Goal: Find specific page/section: Find specific page/section

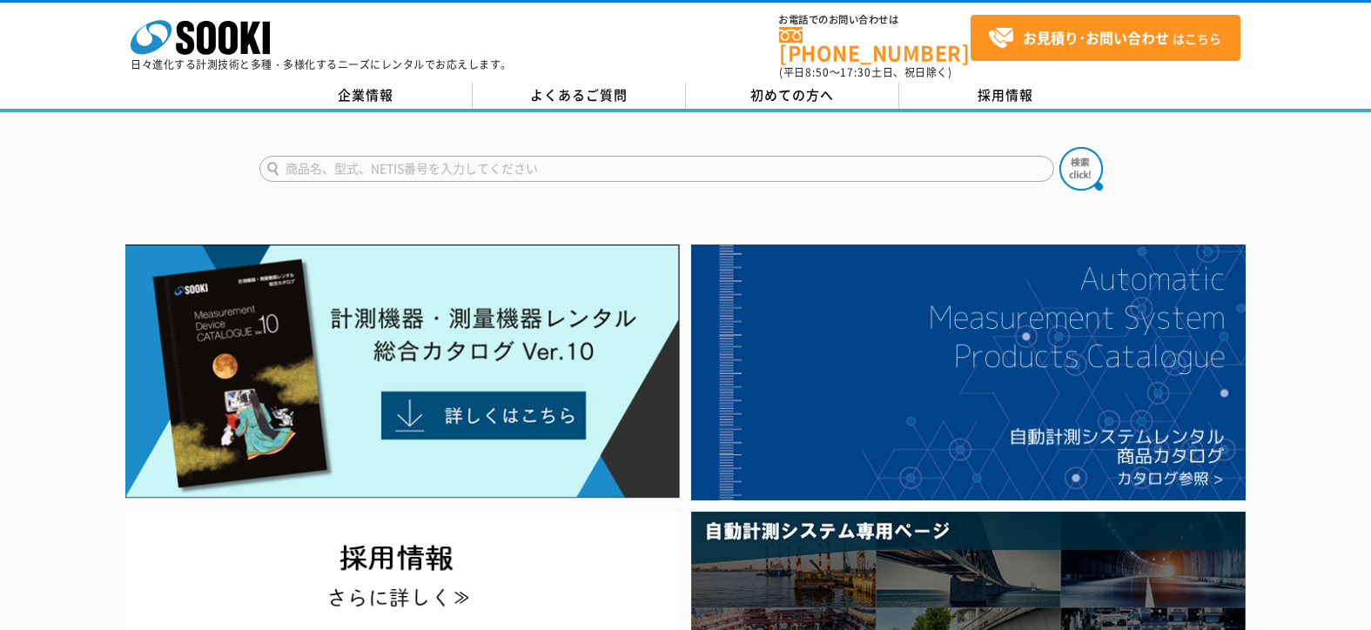
click at [473, 165] on input "text" at bounding box center [656, 169] width 794 height 26
type input "アンカー"
click at [1078, 167] on img at bounding box center [1081, 169] width 44 height 44
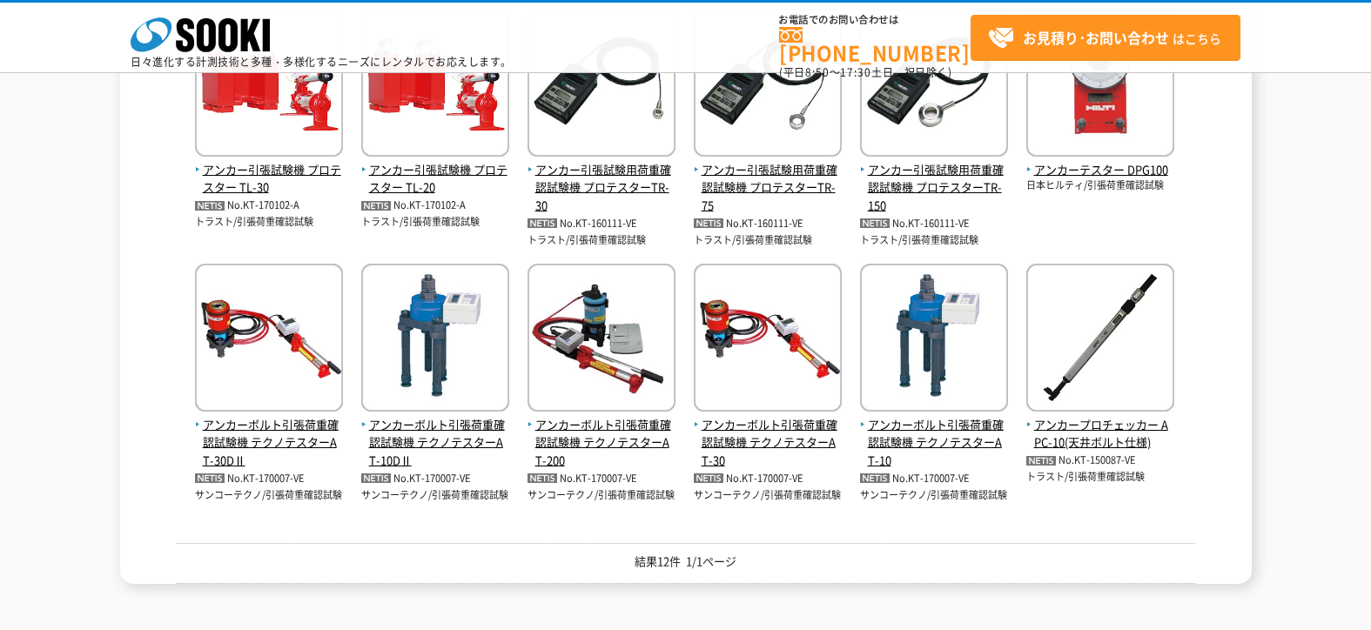
scroll to position [87, 0]
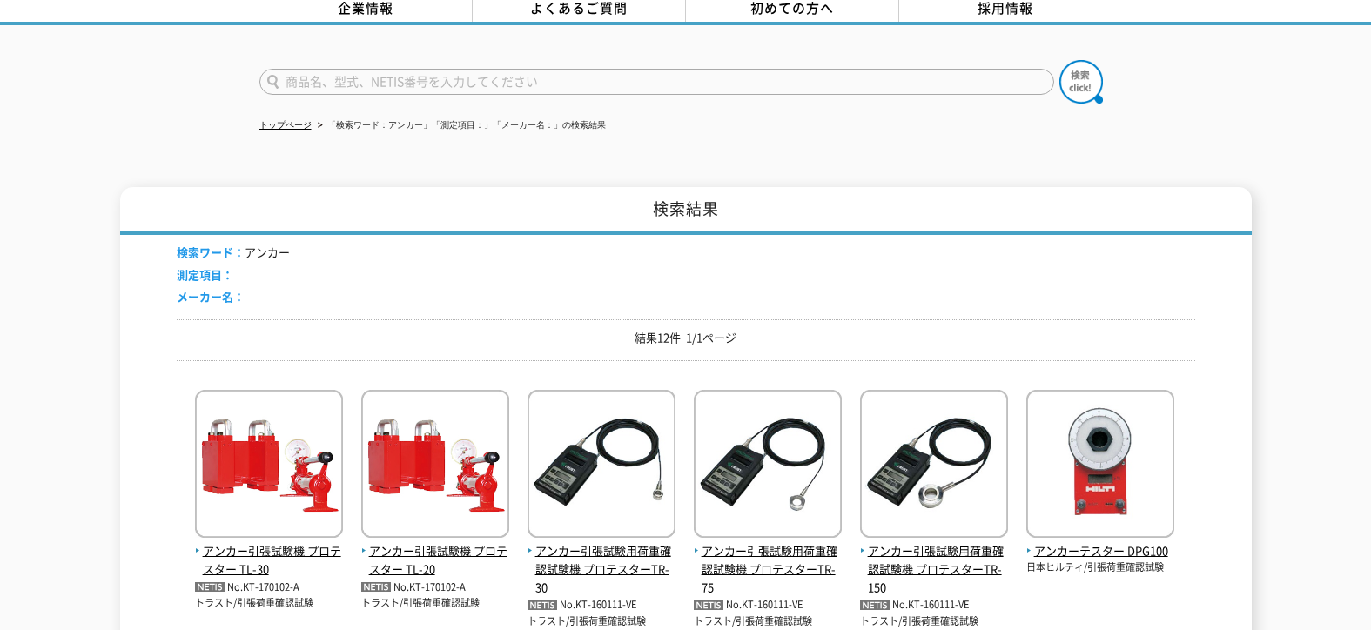
click at [414, 329] on p "結果12件 1/1ページ" at bounding box center [686, 338] width 1018 height 18
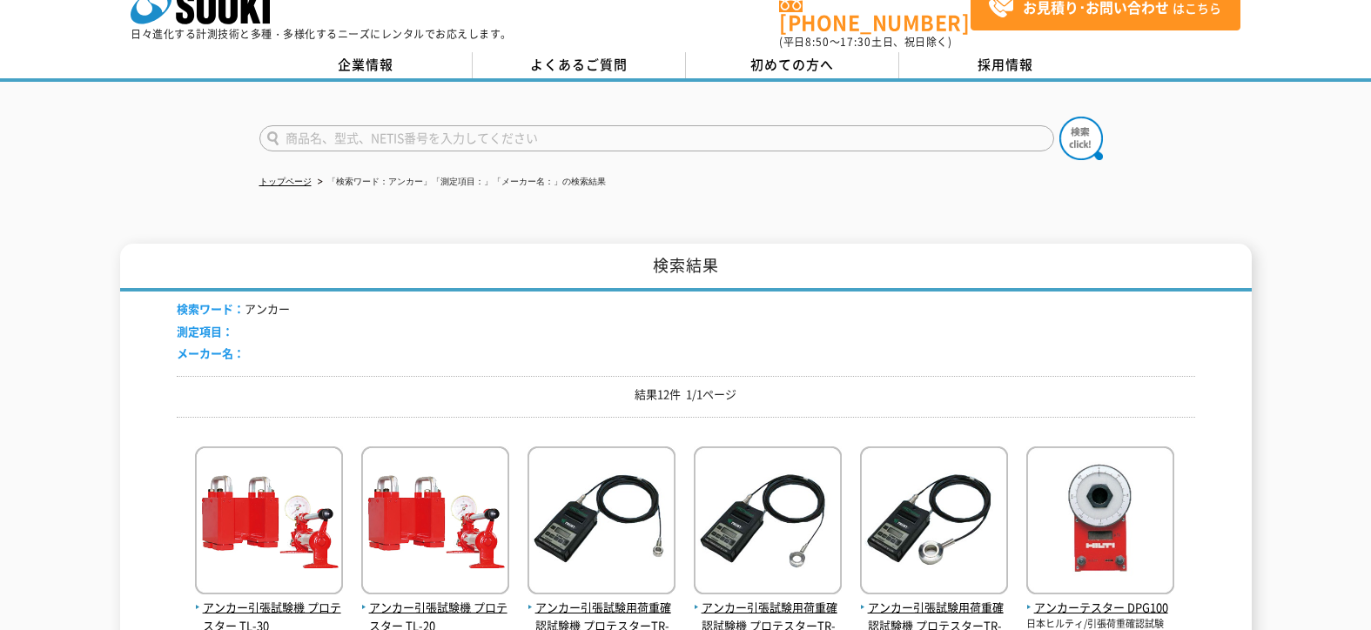
scroll to position [0, 0]
